Goal: Task Accomplishment & Management: Use online tool/utility

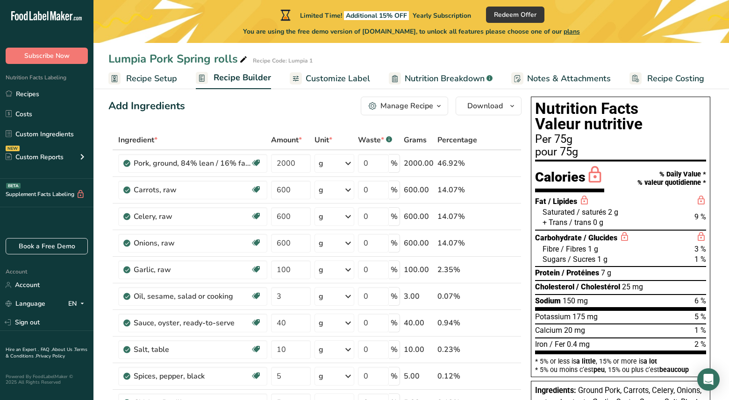
click at [157, 79] on span "Recipe Setup" at bounding box center [151, 78] width 51 height 13
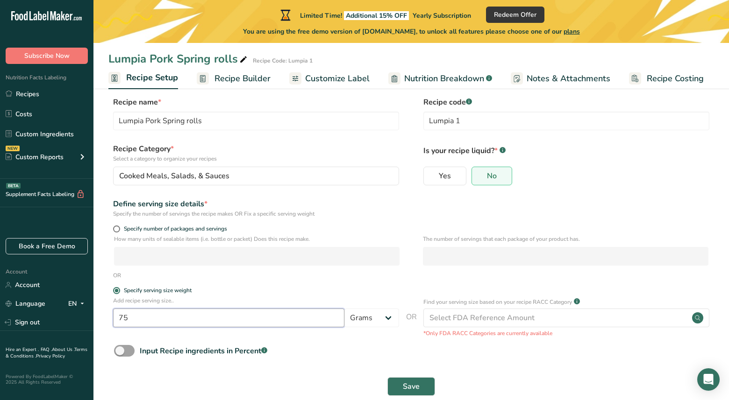
click at [146, 317] on input "75" at bounding box center [228, 318] width 231 height 19
type input "7"
type input "100"
click at [423, 389] on button "Save" at bounding box center [411, 386] width 48 height 19
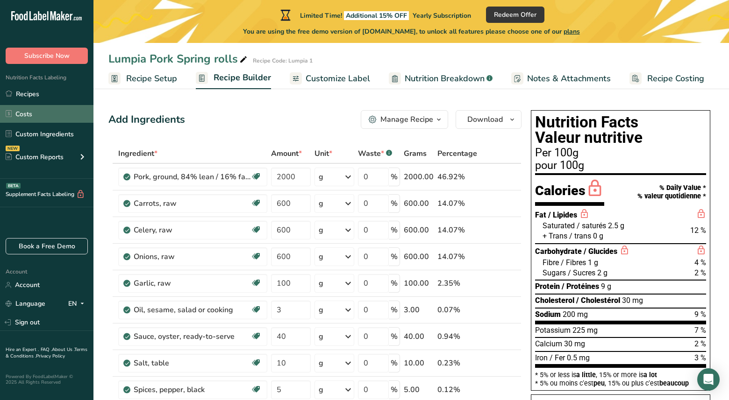
click at [34, 116] on link "Costs" at bounding box center [46, 114] width 93 height 18
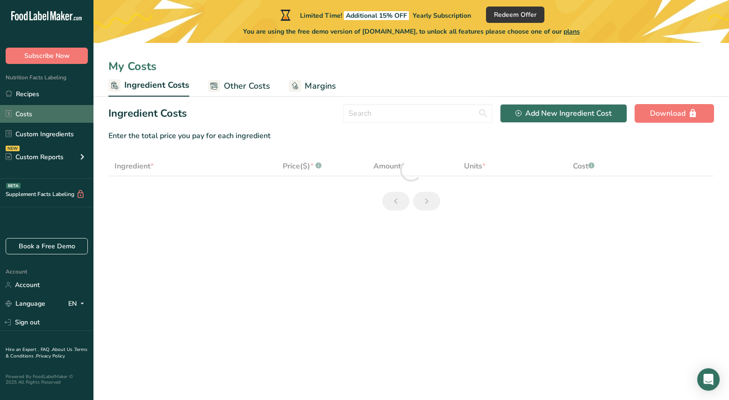
select select "1"
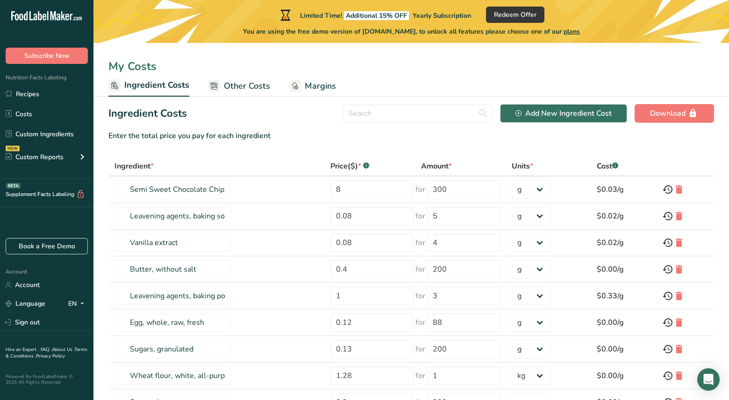
click at [242, 80] on span "Other Costs" at bounding box center [247, 86] width 46 height 13
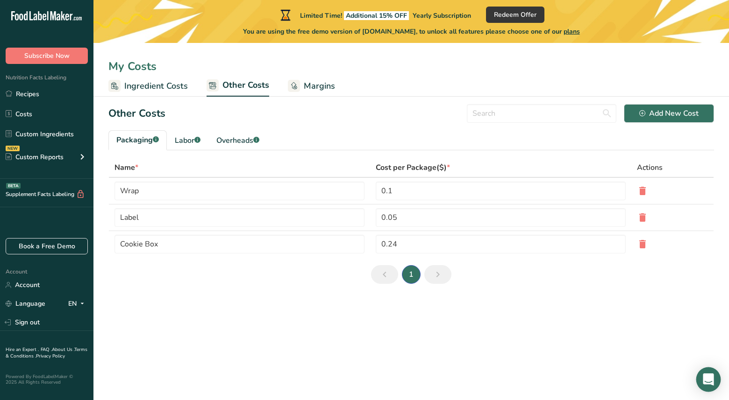
click at [710, 384] on div "Open Intercom Messenger" at bounding box center [708, 380] width 25 height 25
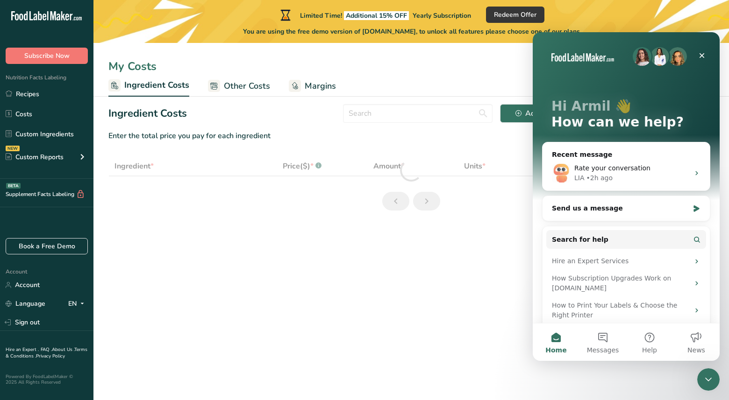
select select "1"
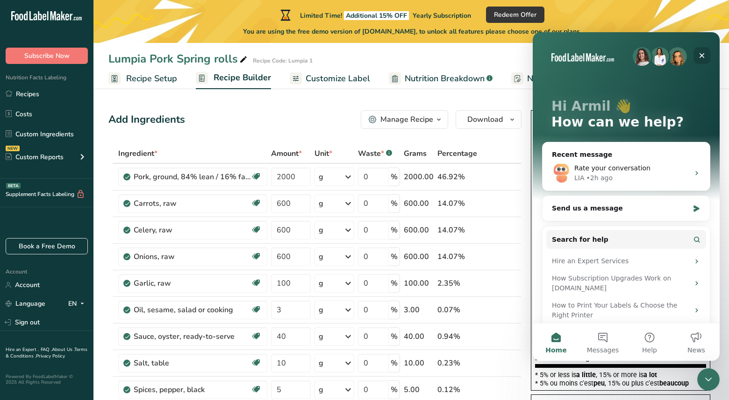
click at [702, 56] on icon "Close" at bounding box center [701, 55] width 5 height 5
